Goal: Task Accomplishment & Management: Manage account settings

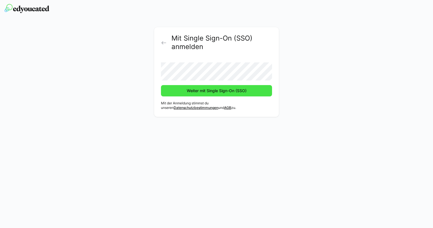
click at [220, 93] on span "Weiter mit Single Sign-On (SSO)" at bounding box center [216, 91] width 61 height 6
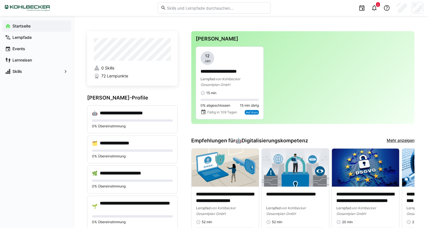
drag, startPoint x: 221, startPoint y: 1, endPoint x: 220, endPoint y: 4, distance: 3.0
click at [221, 1] on div at bounding box center [214, 8] width 113 height 16
click at [219, 8] on input "text" at bounding box center [216, 7] width 101 height 5
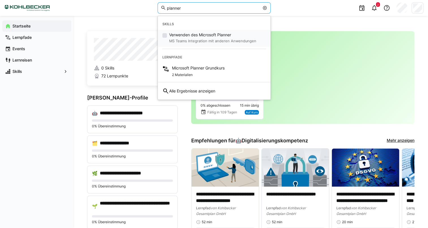
type input "planner"
click at [204, 42] on small "MS Teams Integration mit anderen Anwendungen" at bounding box center [212, 41] width 87 height 7
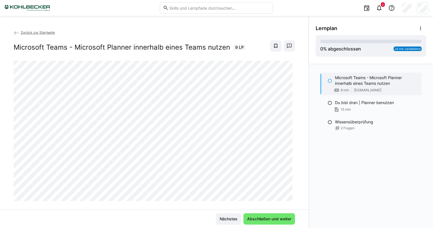
click at [188, 10] on eds-input at bounding box center [216, 7] width 113 height 11
click at [188, 3] on eds-input at bounding box center [216, 7] width 113 height 11
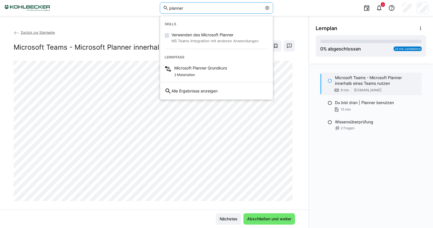
type input "planner"
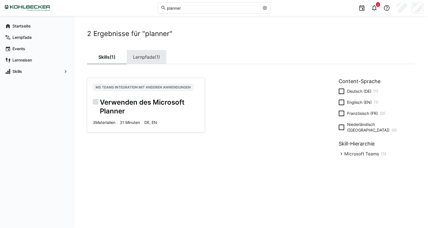
click at [156, 58] on span "(1)" at bounding box center [157, 57] width 5 height 5
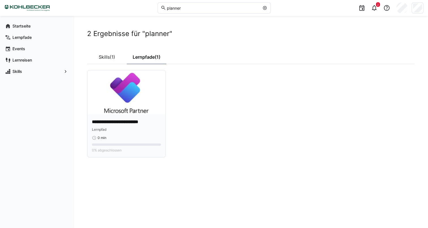
click at [139, 114] on img at bounding box center [127, 92] width 78 height 44
click at [133, 108] on img at bounding box center [127, 92] width 78 height 44
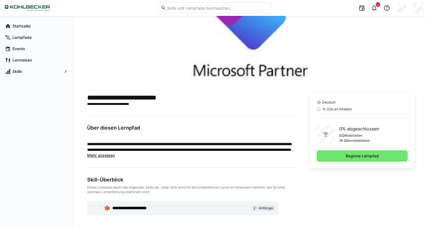
scroll to position [64, 0]
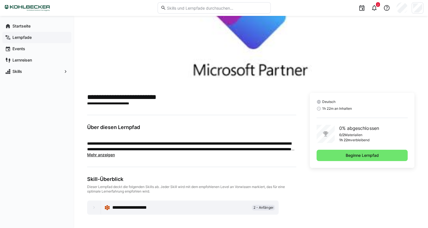
click at [0, 0] on app-navigation-label "Lernpfade" at bounding box center [0, 0] width 0 height 0
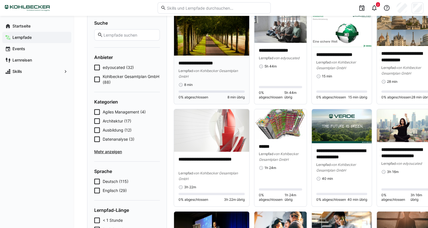
scroll to position [57, 0]
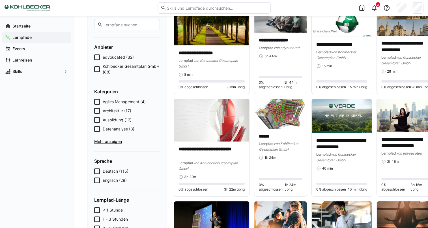
click at [119, 69] on span "Kohlbecker Gesamtplan GmbH (88)" at bounding box center [131, 68] width 57 height 11
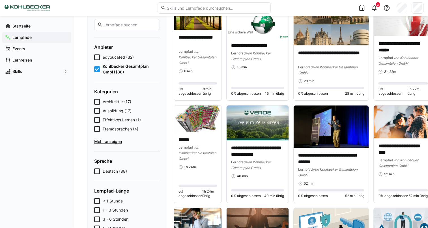
scroll to position [0, 0]
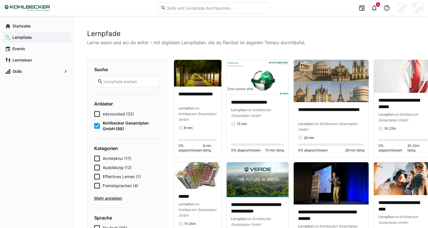
click at [124, 80] on input "text" at bounding box center [130, 81] width 54 height 5
type input "onboarding"
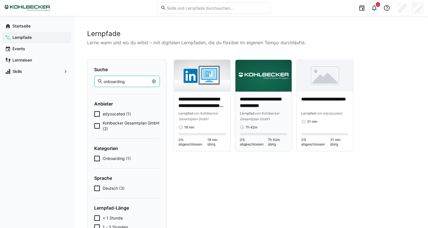
click at [256, 96] on p "**********" at bounding box center [263, 102] width 47 height 13
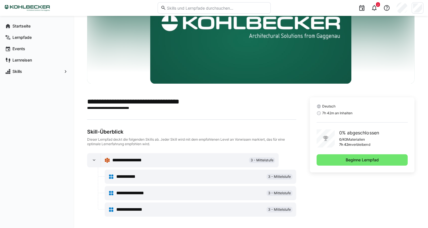
scroll to position [61, 0]
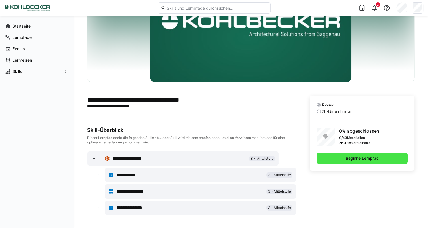
click at [344, 159] on span "Beginne Lernpfad" at bounding box center [362, 157] width 91 height 11
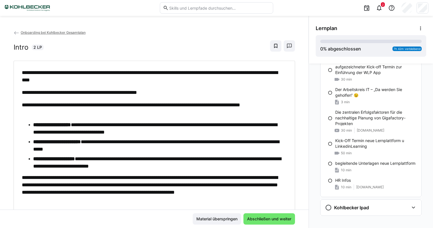
scroll to position [564, 0]
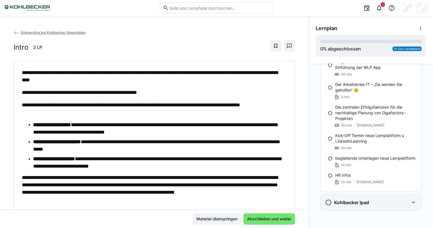
click at [384, 206] on div "Kohlbecker Ipad" at bounding box center [370, 202] width 101 height 16
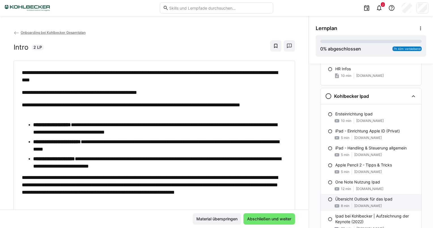
scroll to position [697, 0]
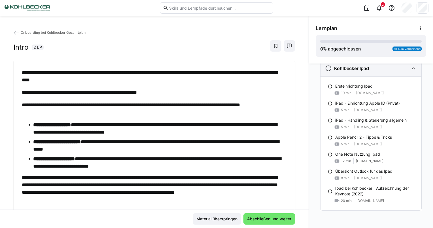
click at [411, 70] on eds-icon at bounding box center [413, 68] width 7 height 7
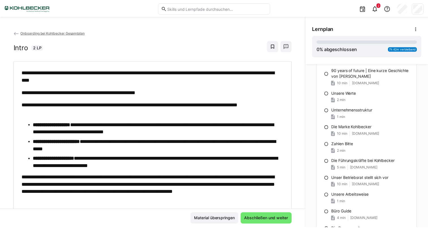
scroll to position [0, 0]
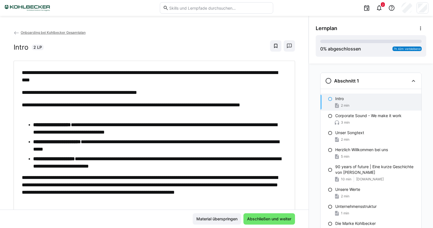
click at [118, 41] on div "Intro 2 LP" at bounding box center [154, 45] width 281 height 11
click at [77, 32] on span "Onboarding bei Kohlbecker Gesamtplan" at bounding box center [53, 32] width 65 height 4
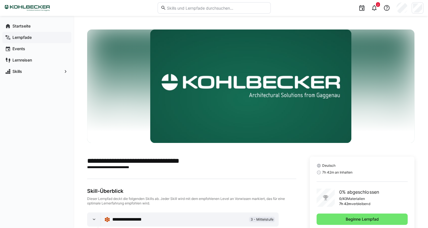
click at [33, 38] on span "Lernpfade" at bounding box center [40, 38] width 57 height 6
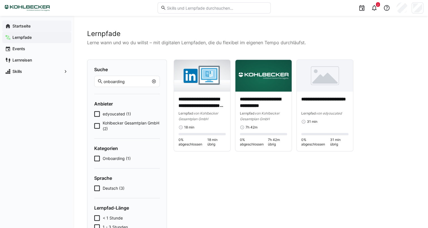
click at [38, 28] on span "Startseite" at bounding box center [40, 26] width 57 height 6
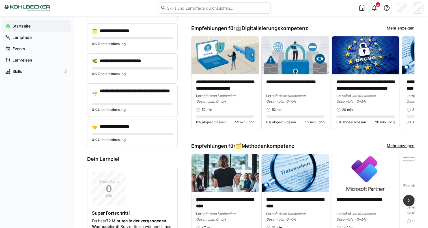
scroll to position [85, 0]
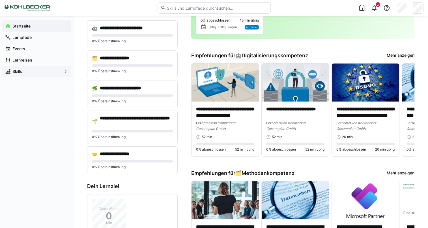
click at [32, 72] on span "Skills" at bounding box center [37, 72] width 50 height 6
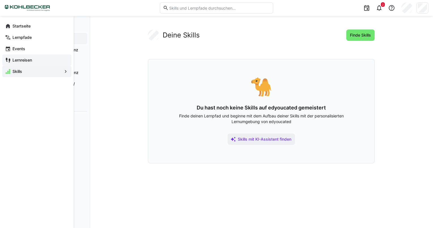
click at [39, 58] on span "Lernreisen" at bounding box center [40, 60] width 57 height 6
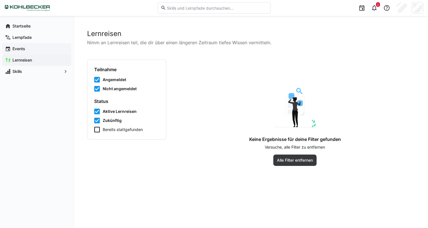
click at [38, 48] on span "Events" at bounding box center [40, 49] width 57 height 6
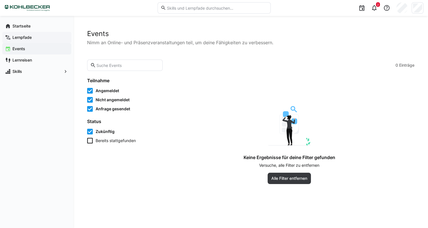
click at [42, 40] on span "Lernpfade" at bounding box center [40, 38] width 57 height 6
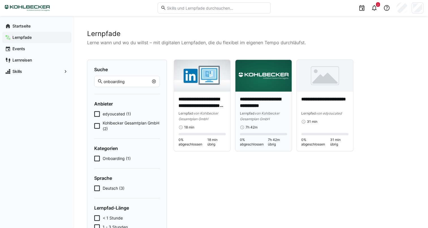
drag, startPoint x: 262, startPoint y: 107, endPoint x: 255, endPoint y: 98, distance: 11.1
click at [255, 98] on p "**********" at bounding box center [263, 102] width 47 height 13
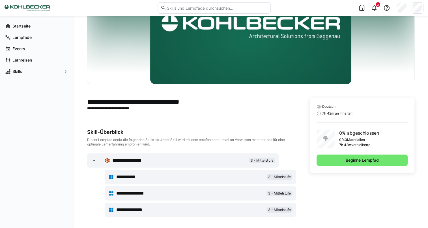
scroll to position [61, 0]
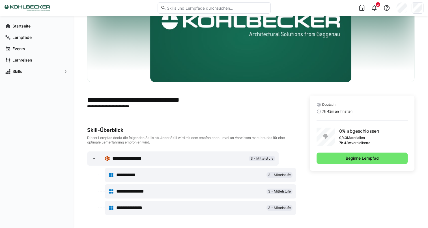
click at [95, 158] on eds-icon at bounding box center [94, 158] width 6 height 6
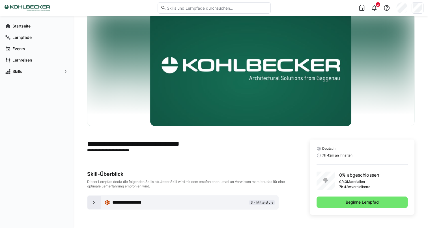
click at [91, 199] on eds-icon at bounding box center [94, 202] width 6 height 6
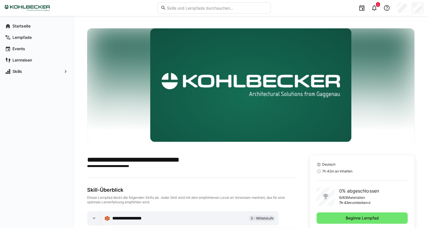
scroll to position [0, 0]
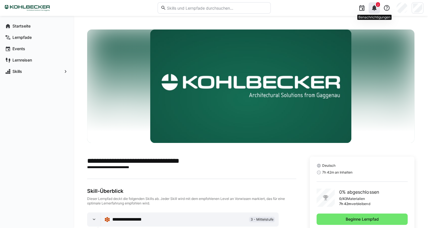
click at [376, 10] on eds-icon at bounding box center [374, 8] width 7 height 7
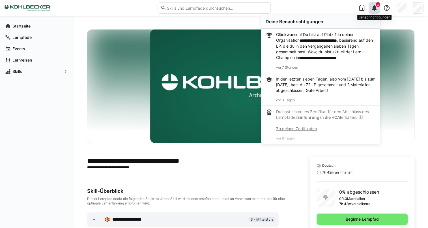
click at [375, 8] on eds-icon at bounding box center [374, 8] width 7 height 7
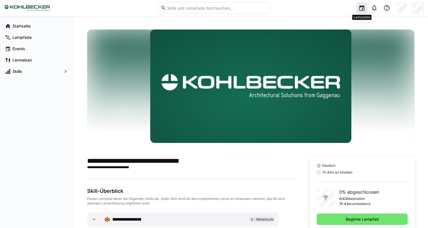
click at [366, 7] on div at bounding box center [362, 7] width 11 height 11
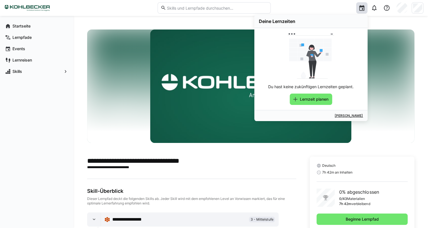
drag, startPoint x: 362, startPoint y: 8, endPoint x: 340, endPoint y: 15, distance: 23.1
click at [357, 14] on div "Deine Lernzeiten Du hast keine zukünftigen Lernzeiten geplant. Lernzeit planen …" at bounding box center [362, 7] width 11 height 11
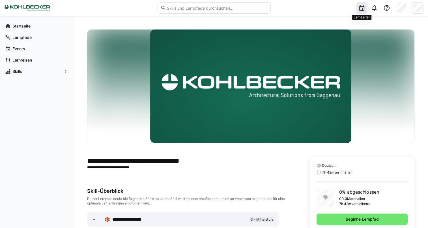
click at [359, 4] on div at bounding box center [362, 7] width 11 height 11
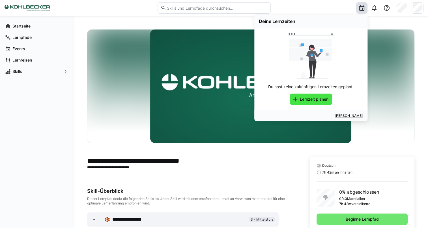
click at [318, 95] on span "Lernzeit planen" at bounding box center [311, 98] width 42 height 11
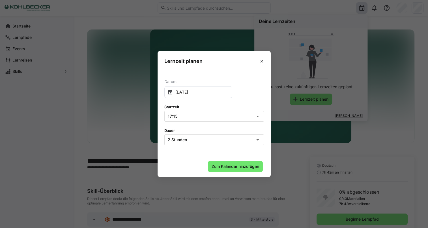
click at [215, 117] on div "17:15" at bounding box center [212, 116] width 88 height 4
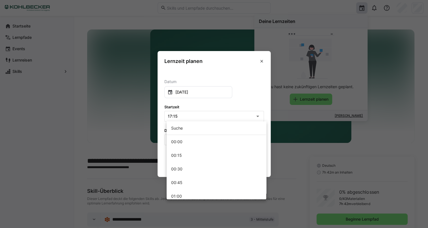
scroll to position [887, 0]
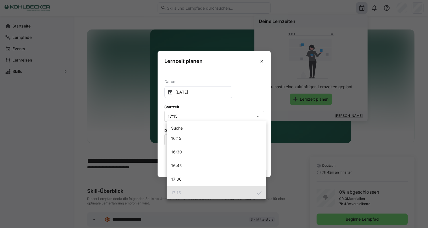
click at [252, 91] on div at bounding box center [214, 114] width 428 height 228
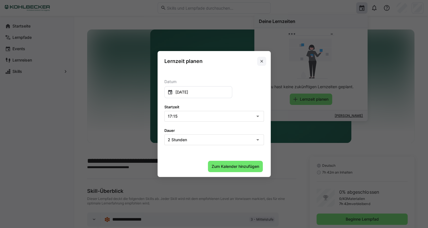
click at [266, 59] on span at bounding box center [261, 61] width 9 height 9
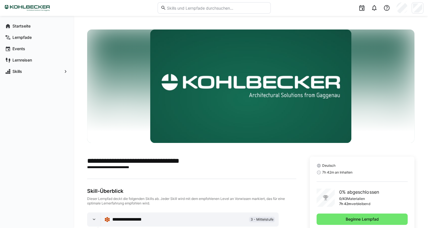
click at [423, 9] on div at bounding box center [418, 7] width 12 height 11
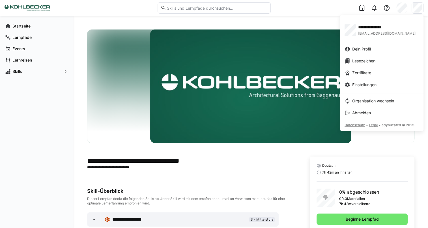
click at [423, 9] on div at bounding box center [214, 114] width 428 height 228
